Goal: Information Seeking & Learning: Learn about a topic

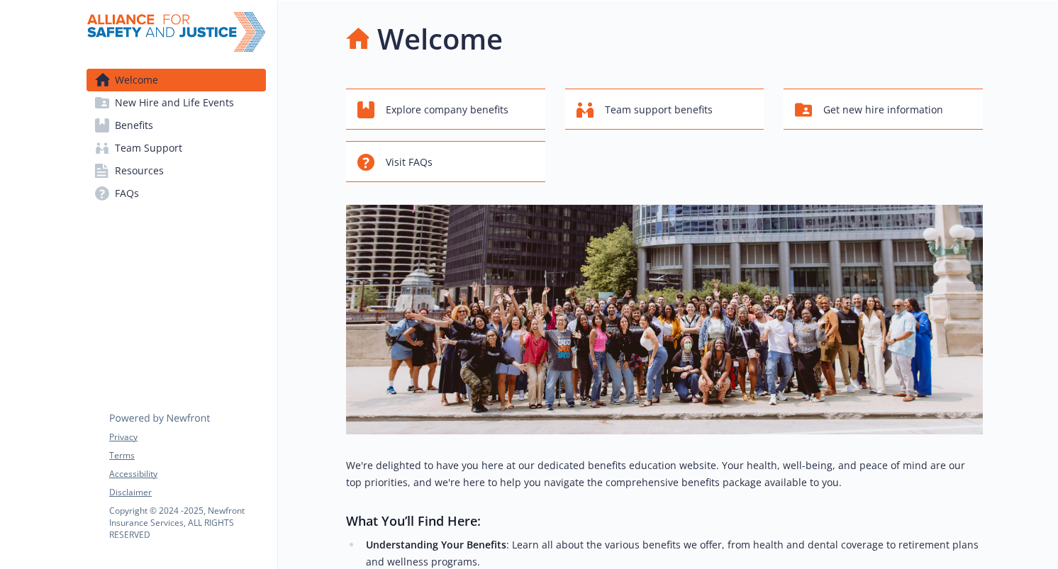
click at [165, 124] on link "Benefits" at bounding box center [176, 125] width 179 height 23
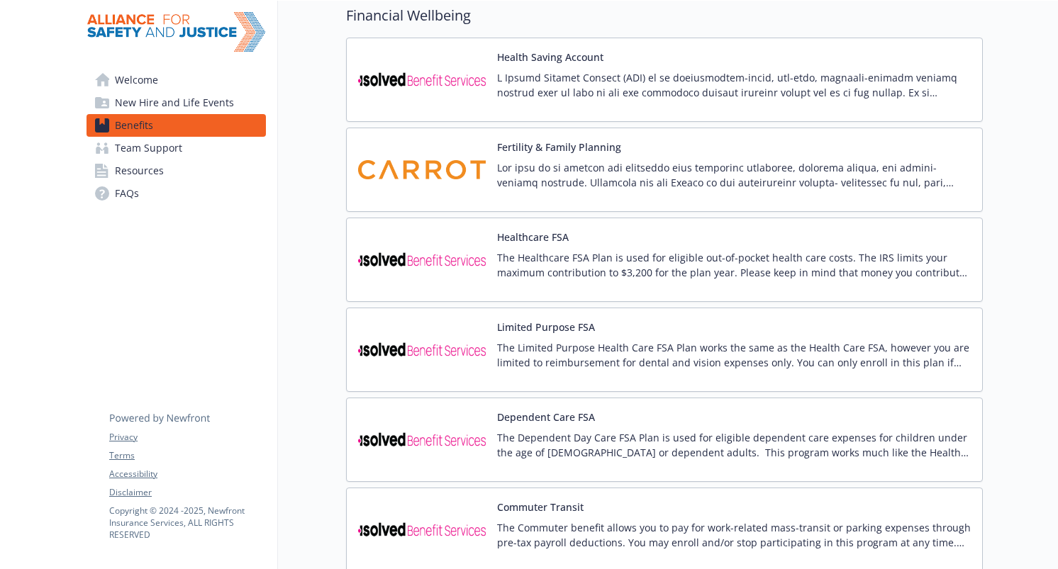
scroll to position [1107, 0]
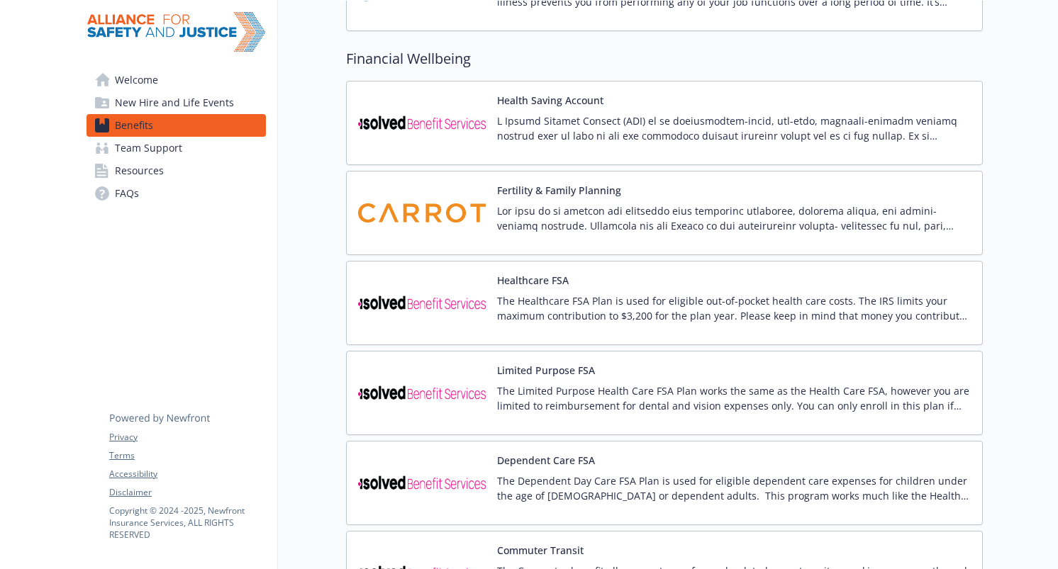
click at [575, 97] on button "Health Saving Account" at bounding box center [550, 100] width 106 height 15
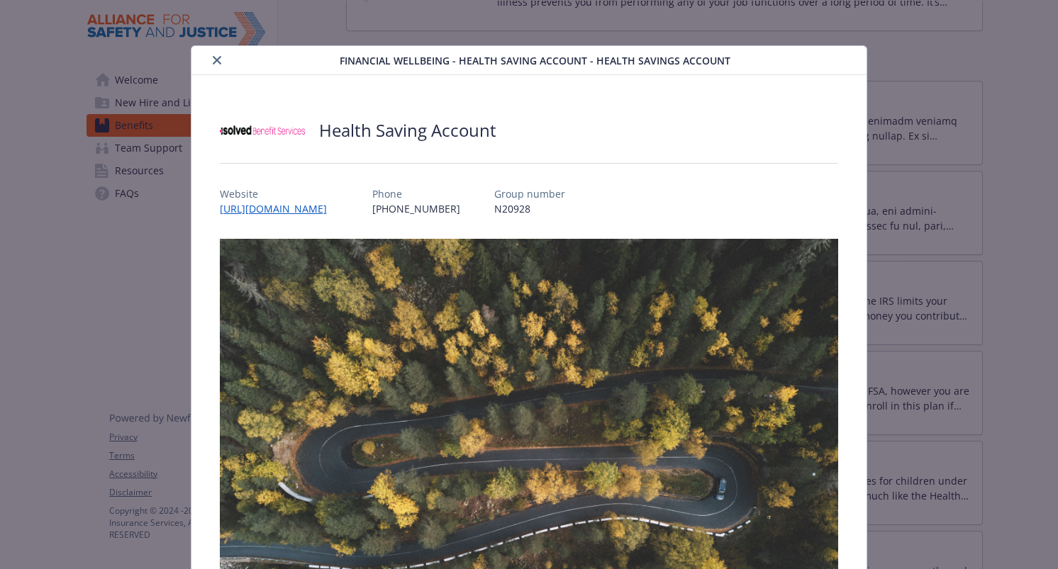
scroll to position [43, 0]
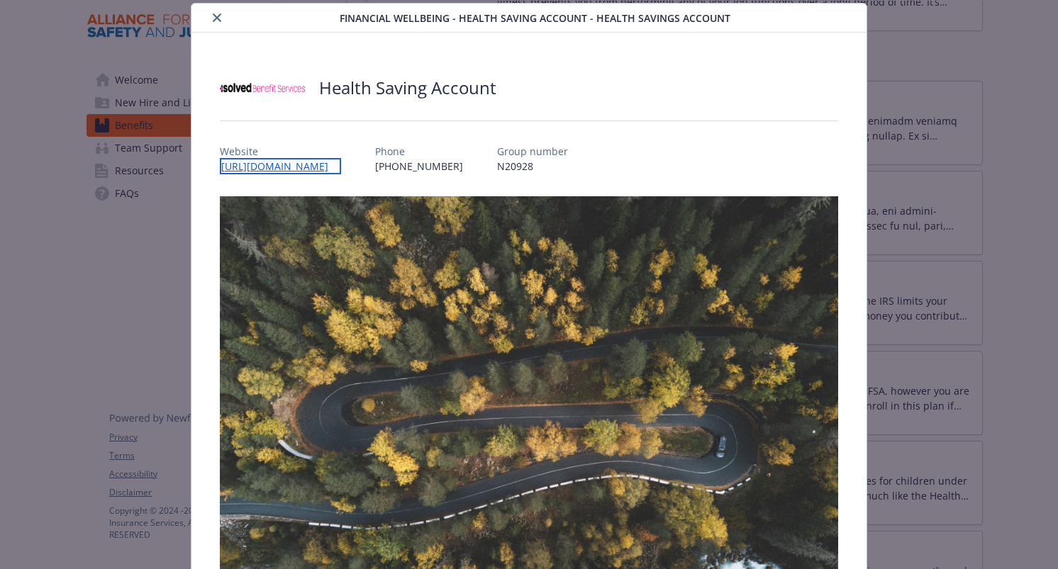
click at [292, 168] on link "[URL][DOMAIN_NAME]" at bounding box center [280, 166] width 121 height 16
